Goal: Information Seeking & Learning: Understand process/instructions

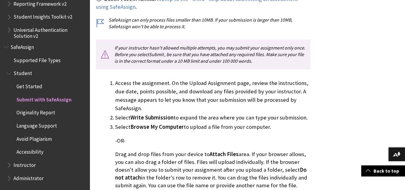
scroll to position [208, 0]
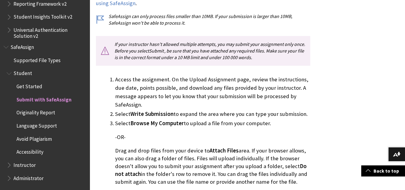
click at [35, 87] on span "Get Started" at bounding box center [30, 85] width 26 height 8
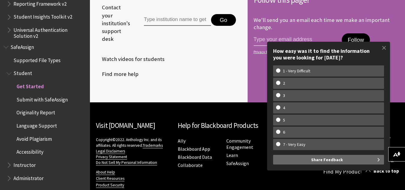
scroll to position [666, 0]
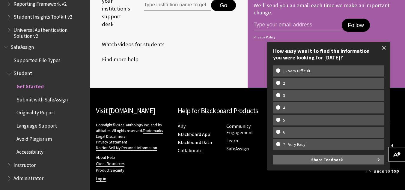
click at [384, 47] on span at bounding box center [384, 47] width 13 height 13
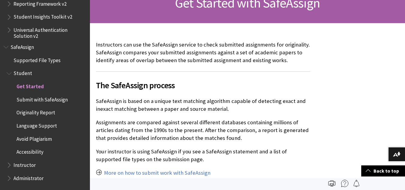
scroll to position [90, 0]
